Goal: Task Accomplishment & Management: Complete application form

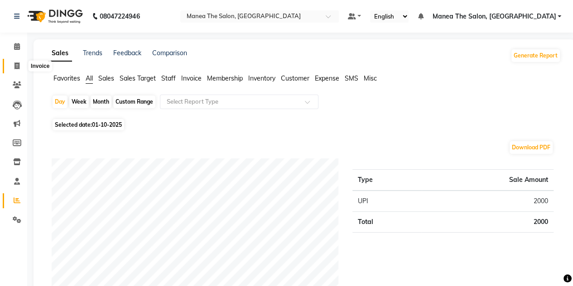
click at [16, 70] on span at bounding box center [17, 66] width 16 height 10
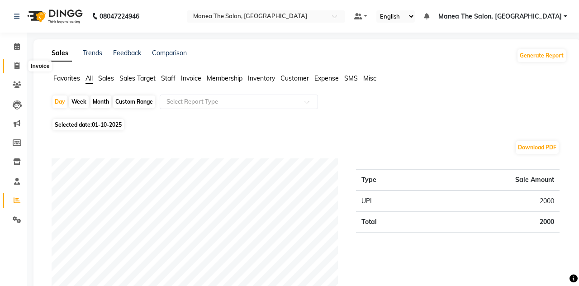
select select "service"
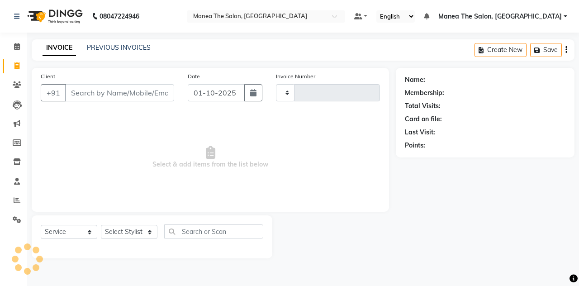
type input "1847"
select select "7688"
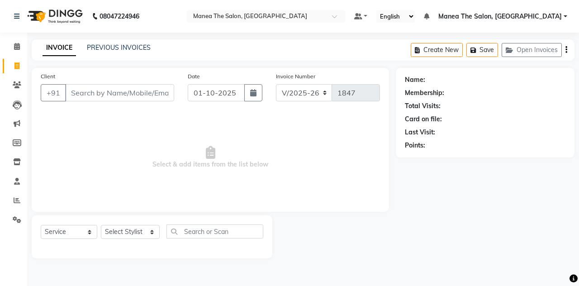
click at [78, 91] on input "Client" at bounding box center [119, 92] width 109 height 17
type input "8123030627"
click at [155, 101] on div "Client [PHONE_NUMBER] Add Client" at bounding box center [107, 90] width 147 height 37
click at [151, 95] on span "Add Client" at bounding box center [151, 92] width 36 height 9
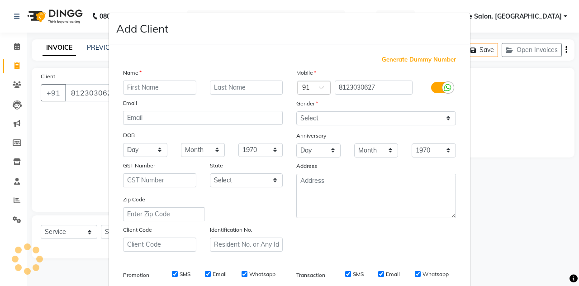
click at [151, 95] on div "Name Email DOB Day 01 02 03 04 05 06 07 08 09 10 11 12 13 14 15 16 17 18 19 20 …" at bounding box center [202, 160] width 173 height 184
click at [143, 87] on input "text" at bounding box center [159, 88] width 73 height 14
type input "rajan"
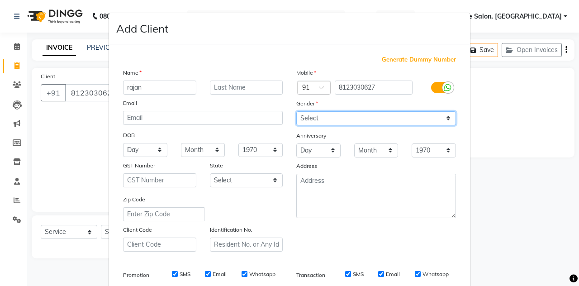
click at [321, 119] on select "Select [DEMOGRAPHIC_DATA] [DEMOGRAPHIC_DATA] Other Prefer Not To Say" at bounding box center [376, 118] width 160 height 14
select select "[DEMOGRAPHIC_DATA]"
click at [296, 111] on select "Select [DEMOGRAPHIC_DATA] [DEMOGRAPHIC_DATA] Other Prefer Not To Say" at bounding box center [376, 118] width 160 height 14
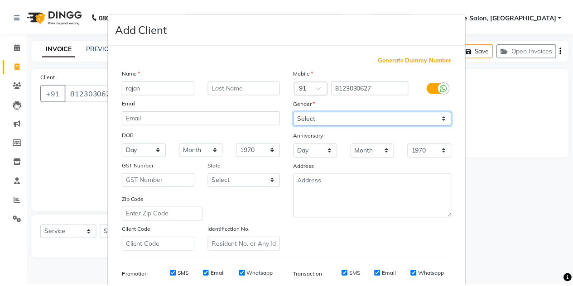
scroll to position [130, 0]
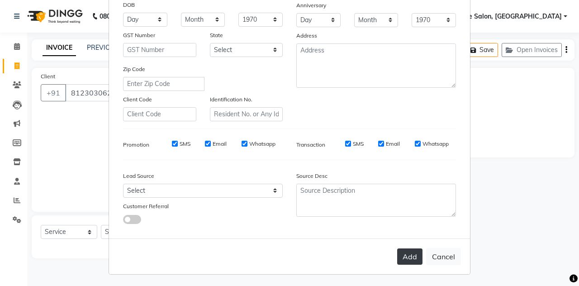
click at [406, 257] on button "Add" at bounding box center [409, 256] width 25 height 16
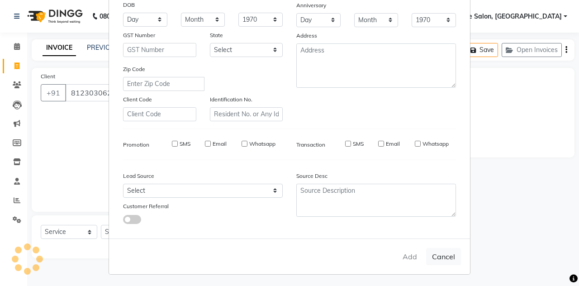
select select
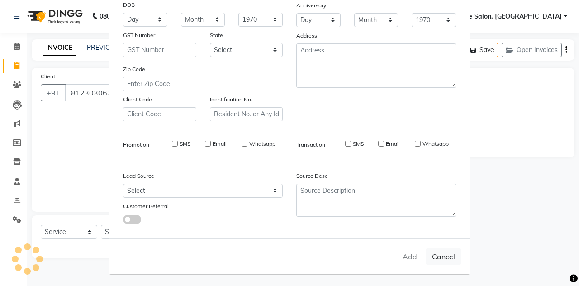
select select
checkbox input "false"
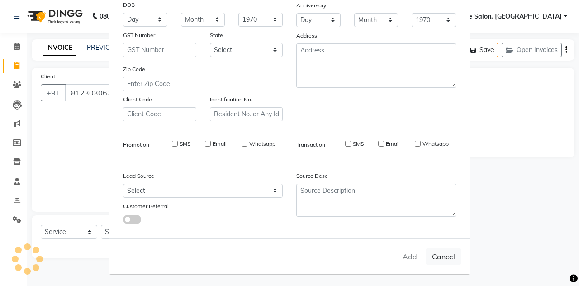
checkbox input "false"
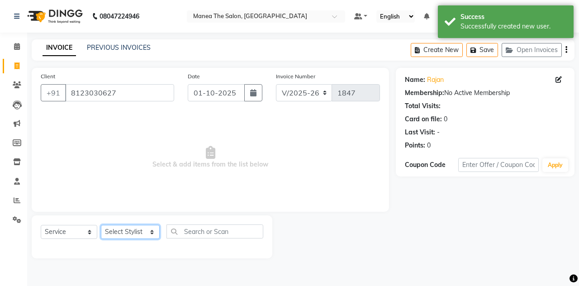
drag, startPoint x: 137, startPoint y: 228, endPoint x: 130, endPoint y: 164, distance: 63.7
click at [130, 164] on div "Client [PHONE_NUMBER] Date [DATE] Invoice Number V/2025 V/[PHONE_NUMBER] Select…" at bounding box center [210, 163] width 371 height 191
select select "68363"
click at [101, 225] on select "Select Stylist aalam [PERSON_NAME] [PERSON_NAME] The Salon, [GEOGRAPHIC_DATA] […" at bounding box center [130, 232] width 59 height 14
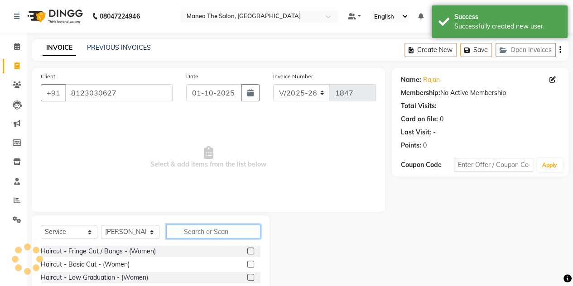
click at [185, 229] on input "text" at bounding box center [213, 231] width 94 height 14
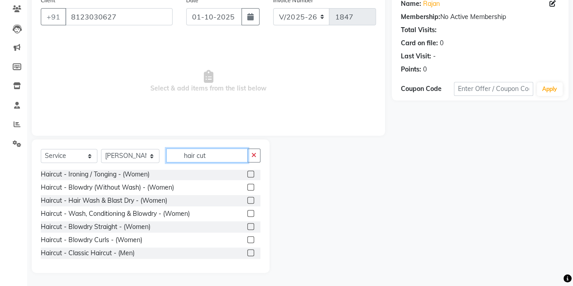
scroll to position [106, 0]
type input "hair cut"
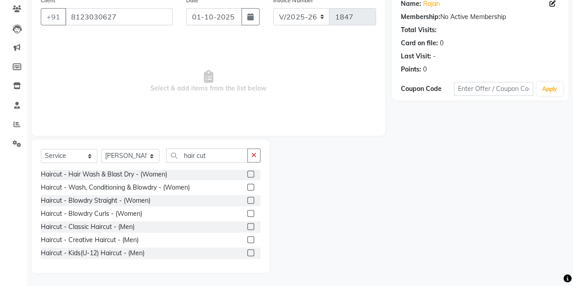
click at [247, 226] on label at bounding box center [250, 226] width 7 height 7
click at [247, 226] on input "checkbox" at bounding box center [250, 227] width 6 height 6
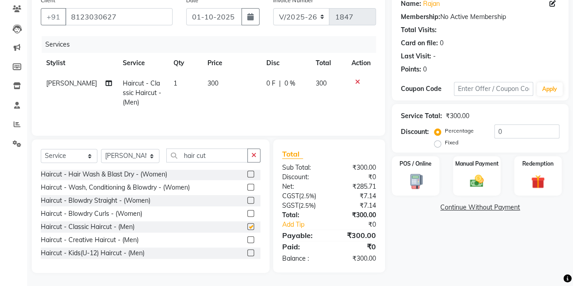
checkbox input "false"
click at [257, 151] on button "button" at bounding box center [253, 155] width 13 height 14
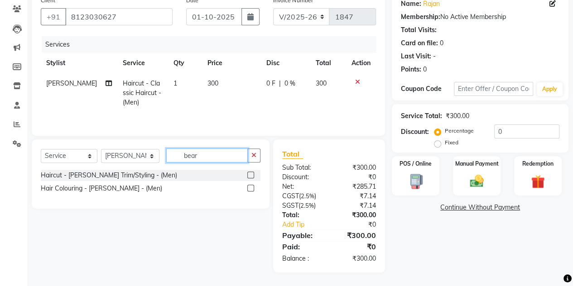
scroll to position [76, 0]
type input "beard"
click at [253, 176] on label at bounding box center [250, 175] width 7 height 7
click at [253, 176] on input "checkbox" at bounding box center [250, 176] width 6 height 6
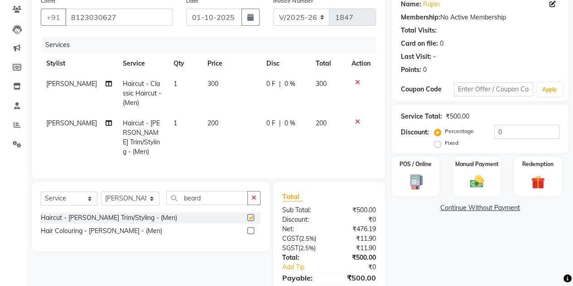
checkbox input "false"
click at [462, 181] on div "Manual Payment" at bounding box center [476, 176] width 49 height 41
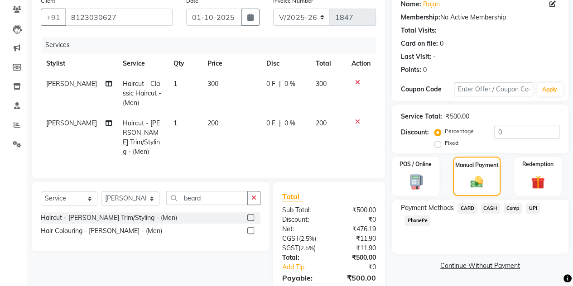
click at [492, 208] on span "CASH" at bounding box center [489, 208] width 19 height 10
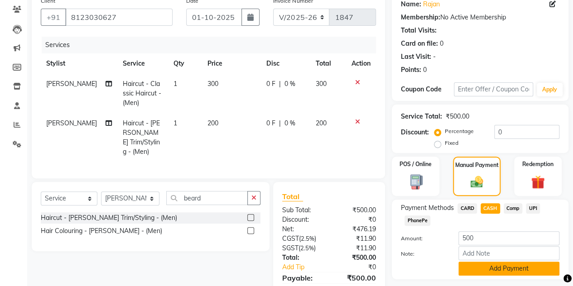
click at [477, 270] on button "Add Payment" at bounding box center [508, 269] width 101 height 14
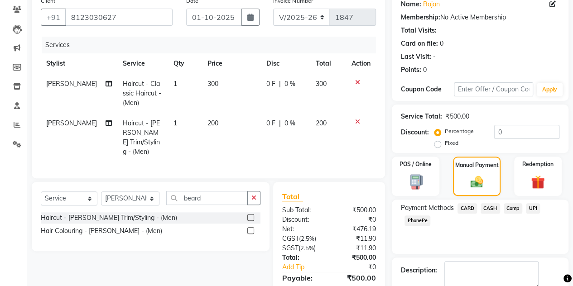
scroll to position [147, 0]
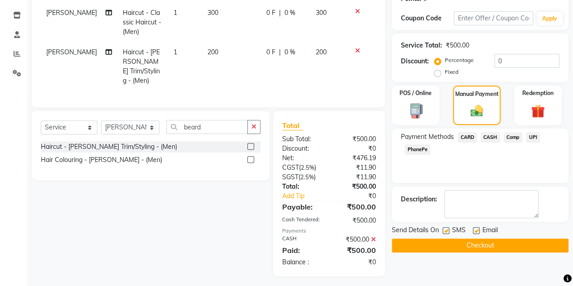
click at [460, 242] on button "Checkout" at bounding box center [479, 246] width 177 height 14
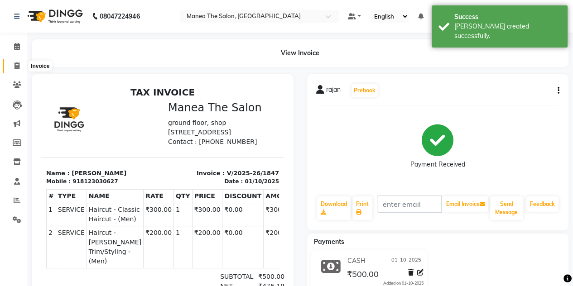
click at [12, 66] on span at bounding box center [17, 66] width 16 height 10
select select "service"
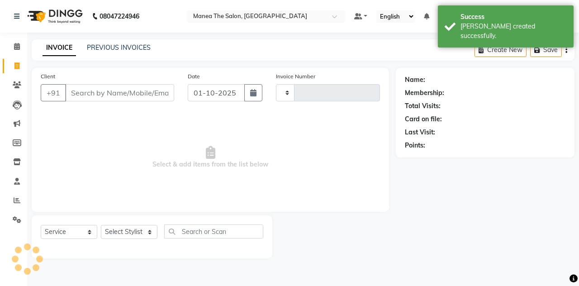
type input "1848"
select select "7688"
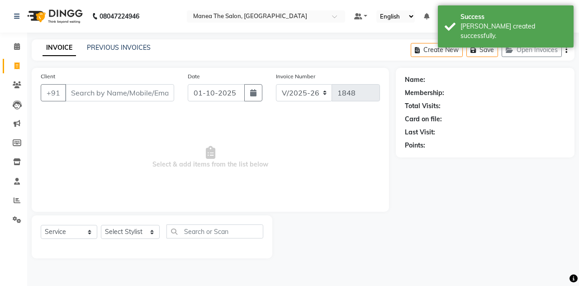
click at [79, 91] on input "Client" at bounding box center [119, 92] width 109 height 17
type input "8"
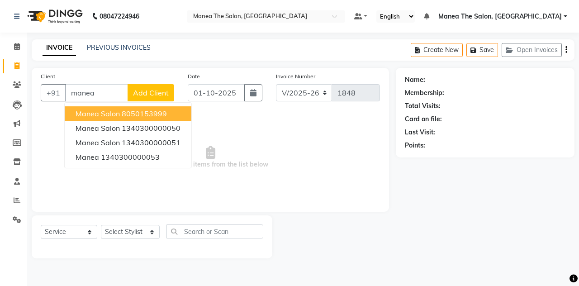
click at [93, 111] on span "manea salon" at bounding box center [98, 113] width 44 height 9
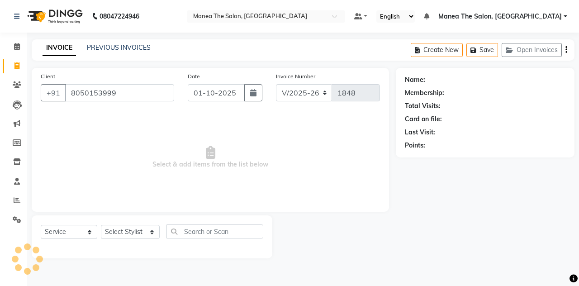
type input "8050153999"
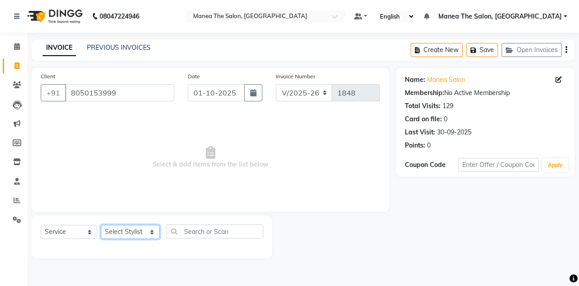
click at [127, 231] on select "Select Stylist aalam [PERSON_NAME] [PERSON_NAME] The Salon, [GEOGRAPHIC_DATA] […" at bounding box center [130, 232] width 59 height 14
select select "80475"
click at [101, 225] on select "Select Stylist aalam [PERSON_NAME] [PERSON_NAME] The Salon, [GEOGRAPHIC_DATA] […" at bounding box center [130, 232] width 59 height 14
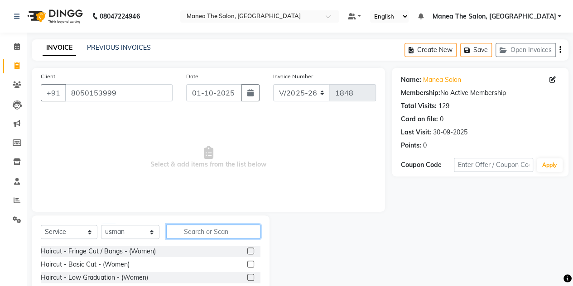
click at [181, 232] on input "text" at bounding box center [213, 231] width 94 height 14
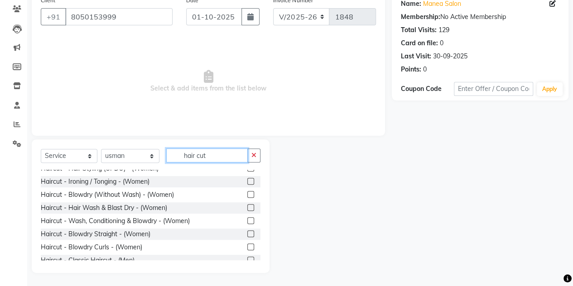
scroll to position [91, 0]
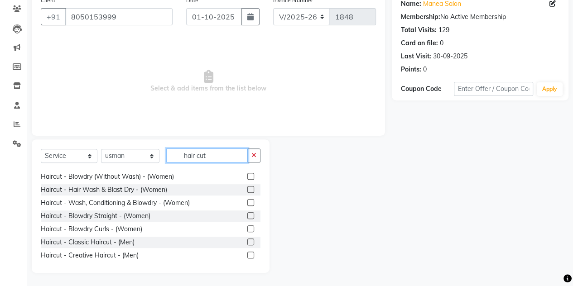
type input "hair cut"
click at [247, 252] on label at bounding box center [250, 255] width 7 height 7
click at [247, 253] on input "checkbox" at bounding box center [250, 256] width 6 height 6
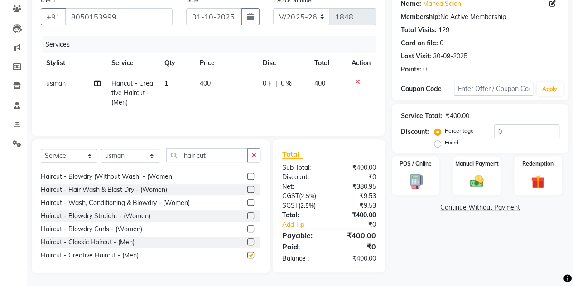
checkbox input "false"
click at [251, 153] on button "button" at bounding box center [253, 155] width 13 height 14
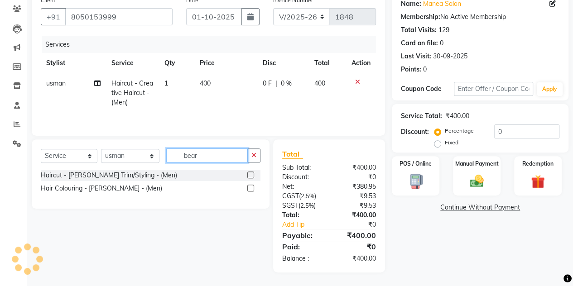
scroll to position [76, 0]
type input "beard"
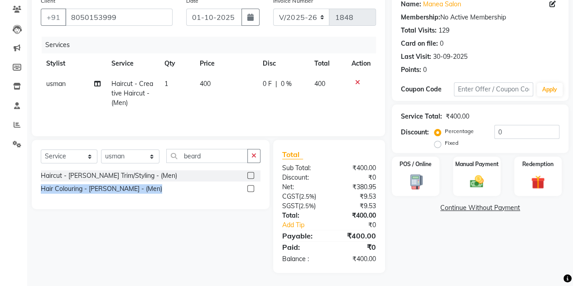
drag, startPoint x: 250, startPoint y: 176, endPoint x: 253, endPoint y: 251, distance: 75.2
click at [253, 251] on div "Select Service Product Membership Package Voucher Prepaid Gift Card Select Styl…" at bounding box center [147, 206] width 244 height 133
click at [250, 175] on label at bounding box center [250, 175] width 7 height 7
click at [250, 175] on input "checkbox" at bounding box center [250, 176] width 6 height 6
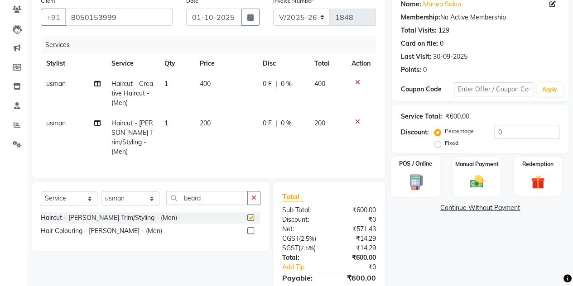
checkbox input "false"
click at [478, 190] on div "Manual Payment" at bounding box center [476, 176] width 49 height 41
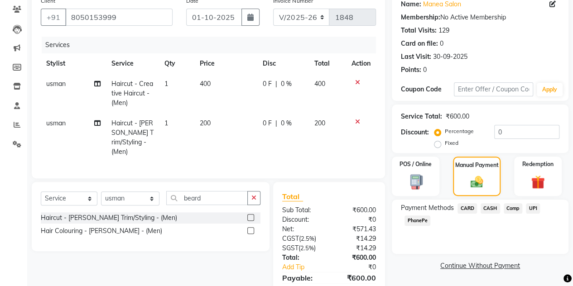
click at [487, 207] on span "CASH" at bounding box center [489, 208] width 19 height 10
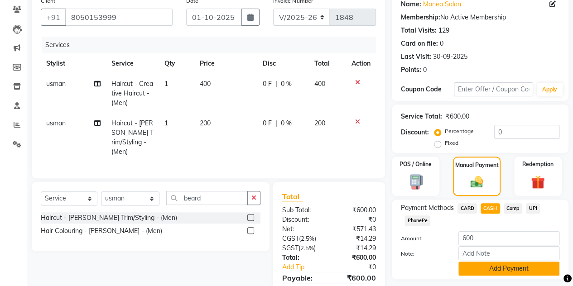
click at [479, 262] on button "Add Payment" at bounding box center [508, 269] width 101 height 14
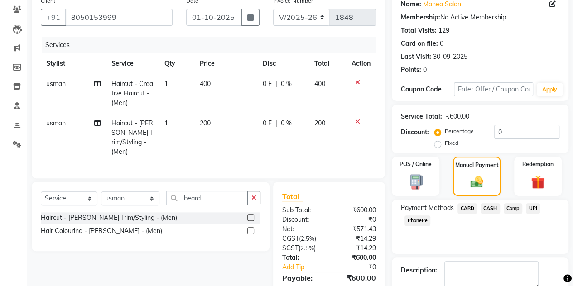
scroll to position [147, 0]
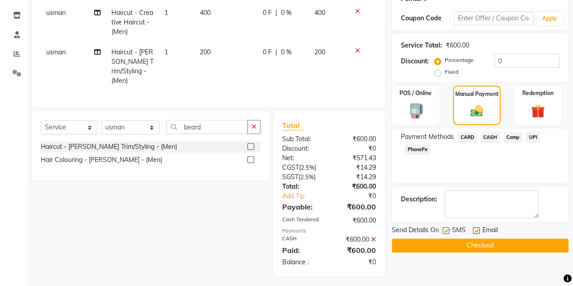
click at [456, 243] on button "Checkout" at bounding box center [479, 246] width 177 height 14
